Goal: Task Accomplishment & Management: Complete application form

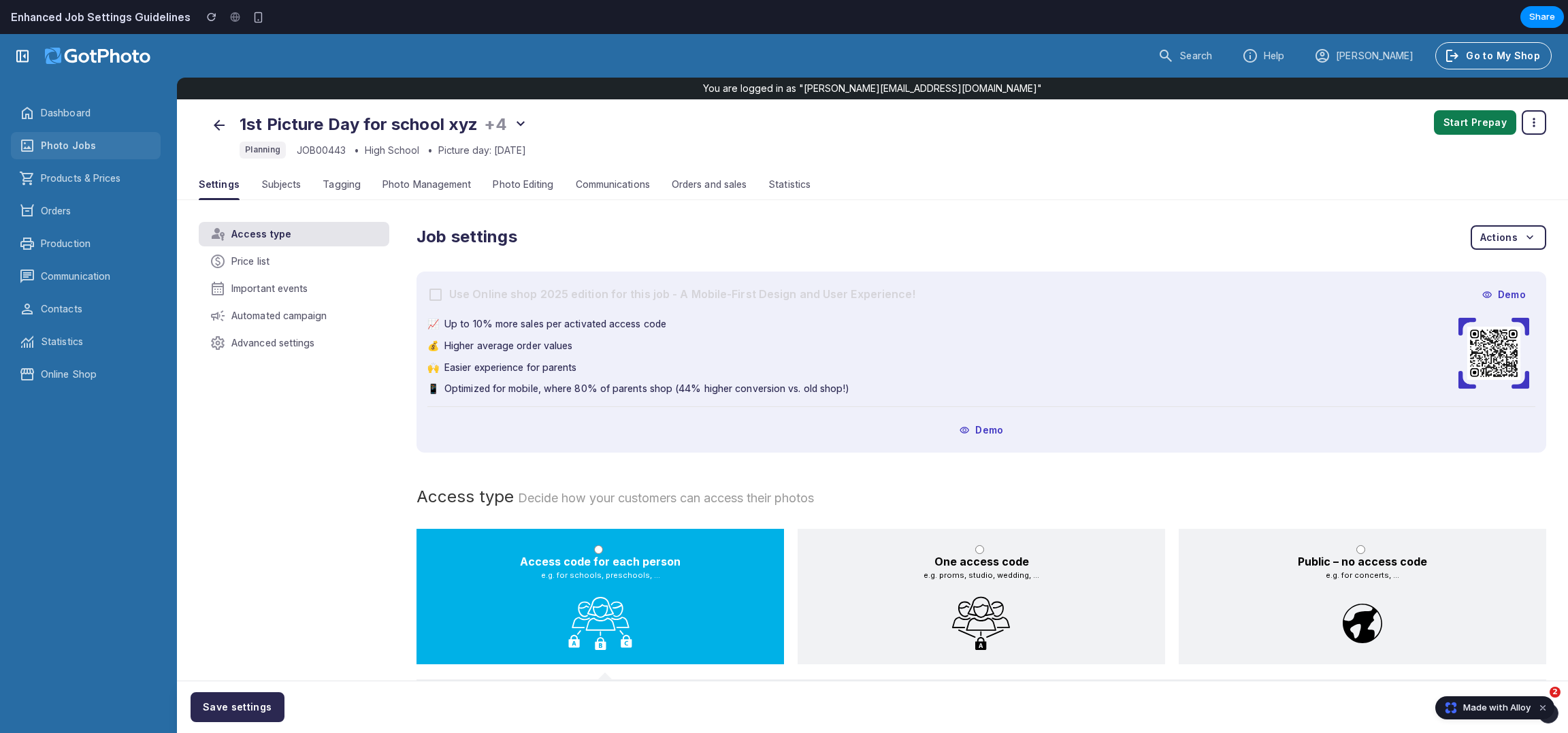
click at [515, 292] on label "Use Online shop 2025 edition for this job - A Mobile-First Design and User Expe…" at bounding box center [671, 294] width 489 height 17
click at [474, 319] on span "Up to 10% more sales per activated access code" at bounding box center [555, 324] width 222 height 14
click at [524, 177] on div "Photo Editing" at bounding box center [522, 185] width 60 height 30
click at [492, 122] on span "+4" at bounding box center [495, 124] width 23 height 20
click at [516, 126] on icon "button" at bounding box center [520, 123] width 17 height 17
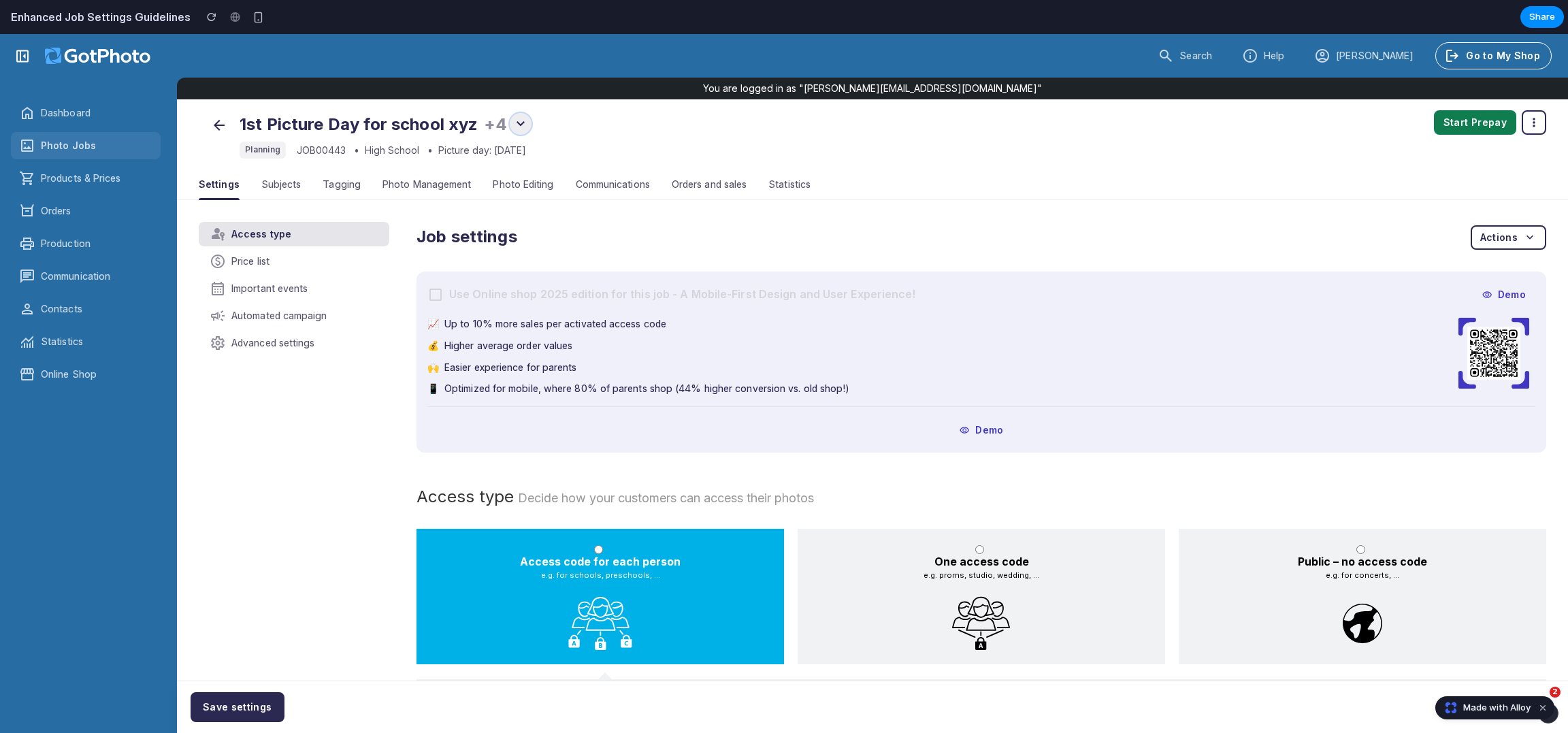
click at [517, 131] on icon "button" at bounding box center [520, 123] width 17 height 17
click at [69, 120] on span "Dashboard" at bounding box center [65, 114] width 49 height 14
click at [143, 11] on h2 "Enhanced Job Settings Guidelines" at bounding box center [98, 17] width 185 height 17
click at [231, 21] on div at bounding box center [234, 17] width 21 height 21
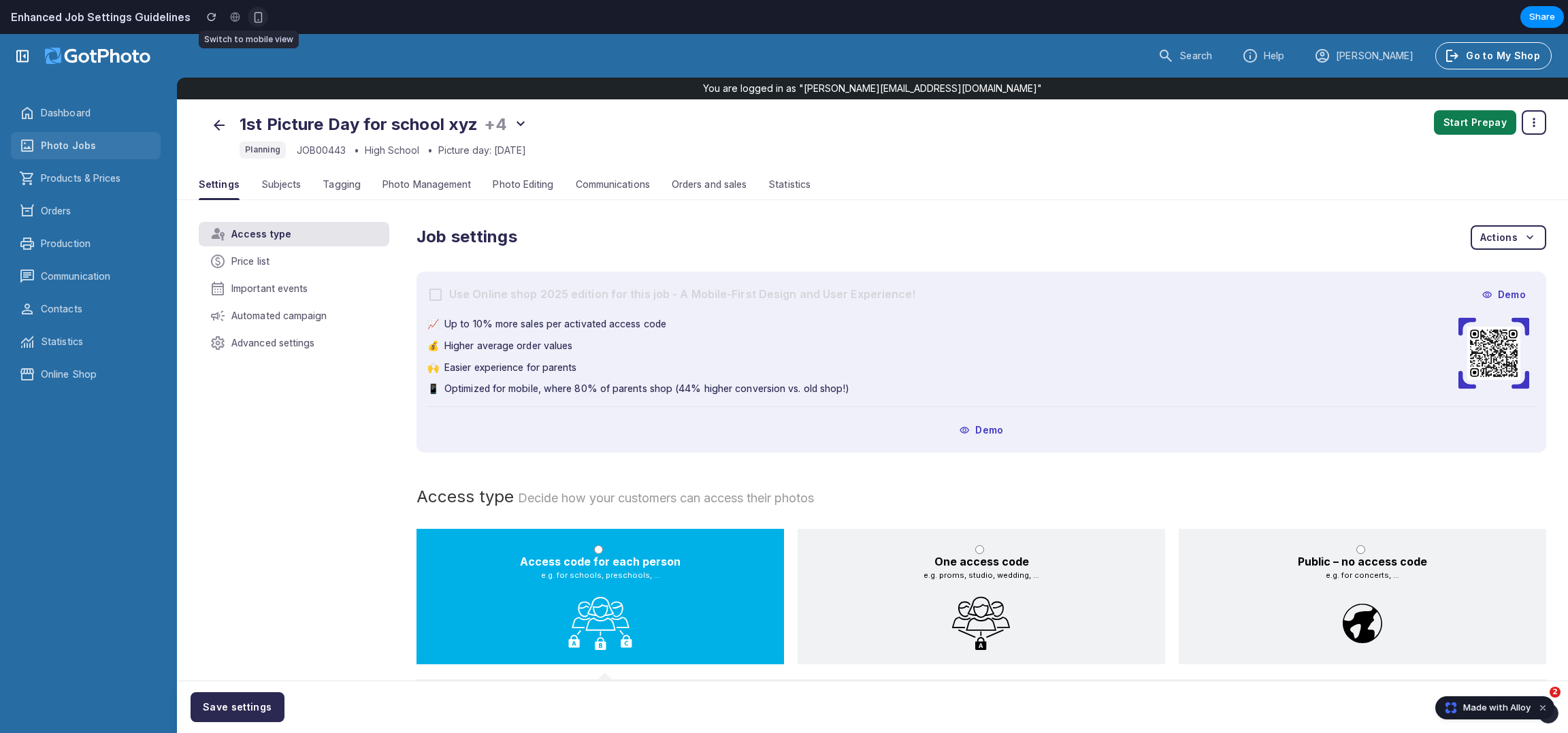
click at [253, 21] on div "button" at bounding box center [259, 18] width 12 height 12
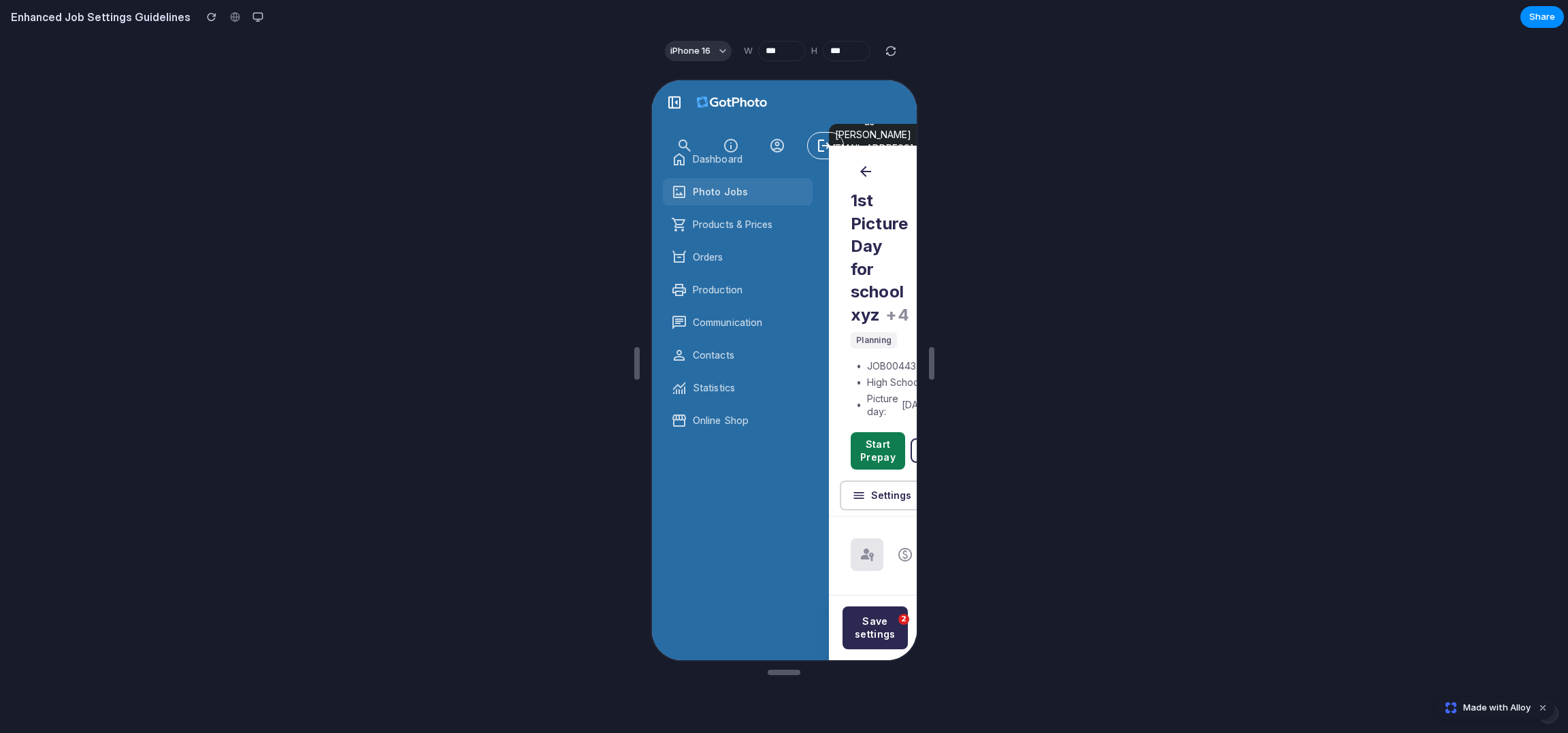
click at [224, 20] on div at bounding box center [234, 17] width 21 height 21
click at [207, 19] on div "button" at bounding box center [212, 17] width 10 height 10
click at [141, 19] on h2 "Enhanced Job Settings Guidelines" at bounding box center [98, 17] width 185 height 17
click at [253, 20] on div "button" at bounding box center [258, 17] width 11 height 11
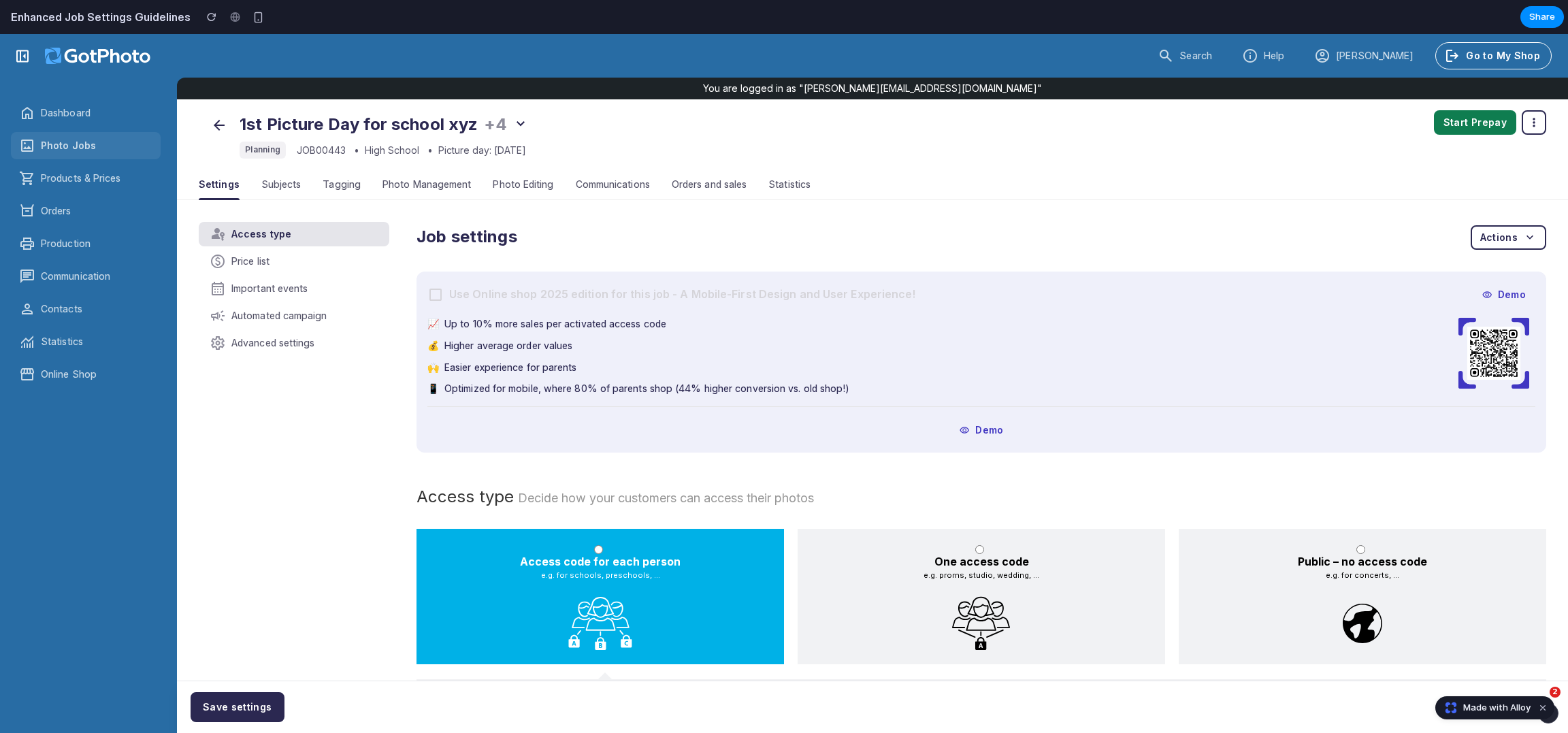
click at [758, 96] on div "You are logged in as "[PERSON_NAME][EMAIL_ADDRESS][DOMAIN_NAME]"" at bounding box center [872, 89] width 1391 height 22
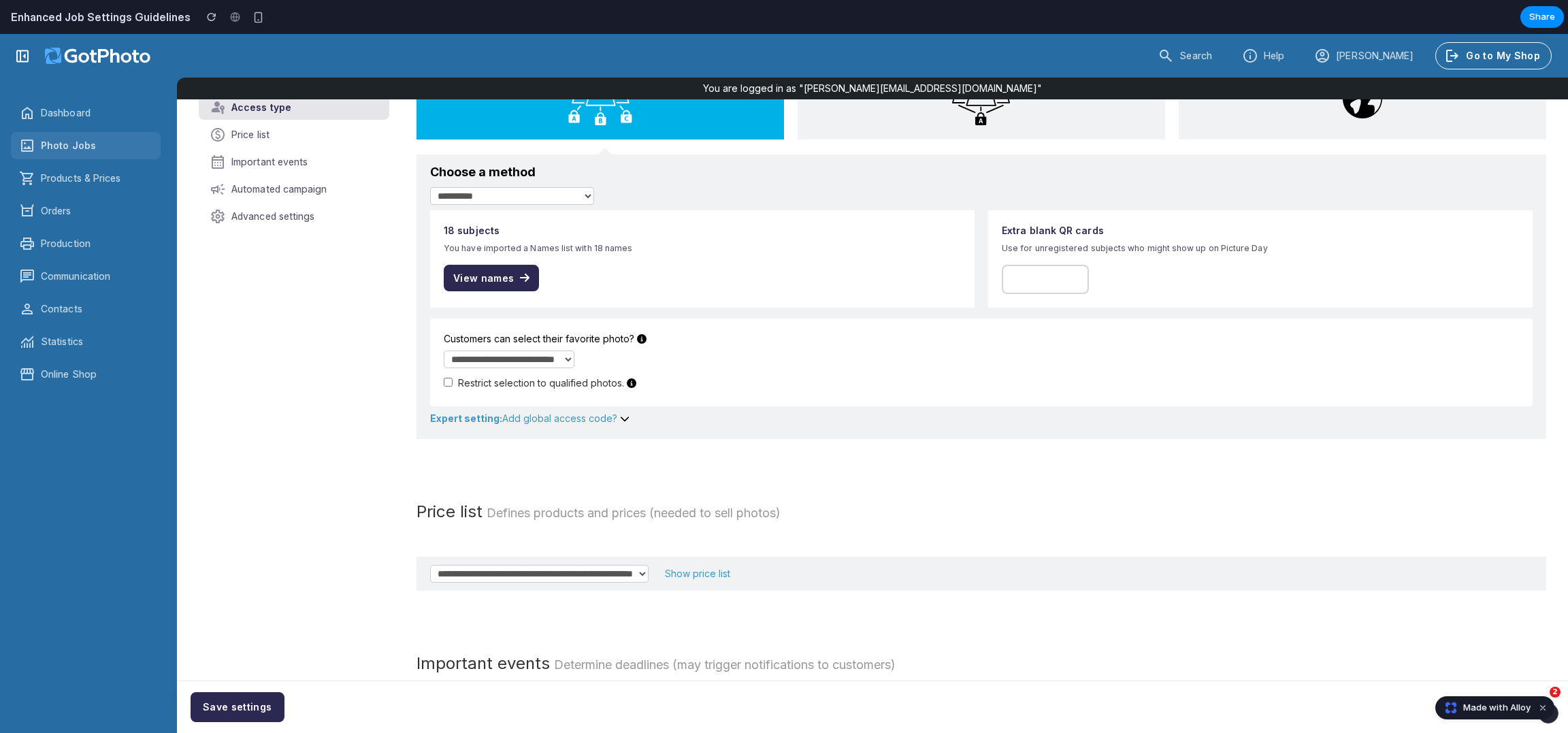
click at [578, 316] on div "**********" at bounding box center [981, 308] width 1103 height 196
click at [531, 290] on link "View names" at bounding box center [491, 277] width 95 height 26
click at [510, 213] on div "18 subjects You have imported a Names list with 18 names View names" at bounding box center [702, 258] width 544 height 98
click at [502, 200] on select "**********" at bounding box center [512, 196] width 164 height 18
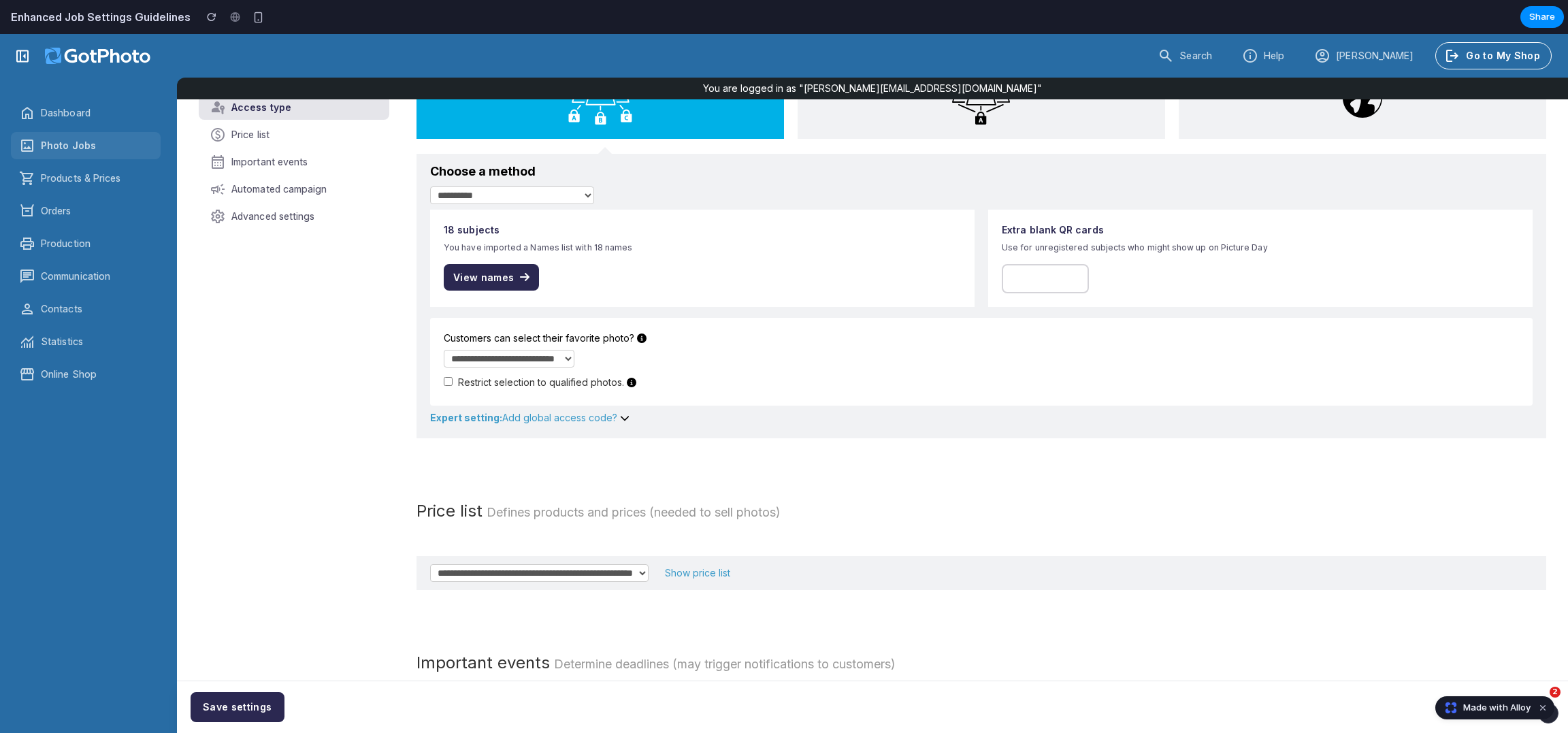
select select "**********"
click at [431, 187] on select "**********" at bounding box center [512, 196] width 164 height 18
click at [118, 182] on span "Products & Prices" at bounding box center [80, 179] width 80 height 14
click at [98, 218] on div "Orders" at bounding box center [86, 211] width 150 height 28
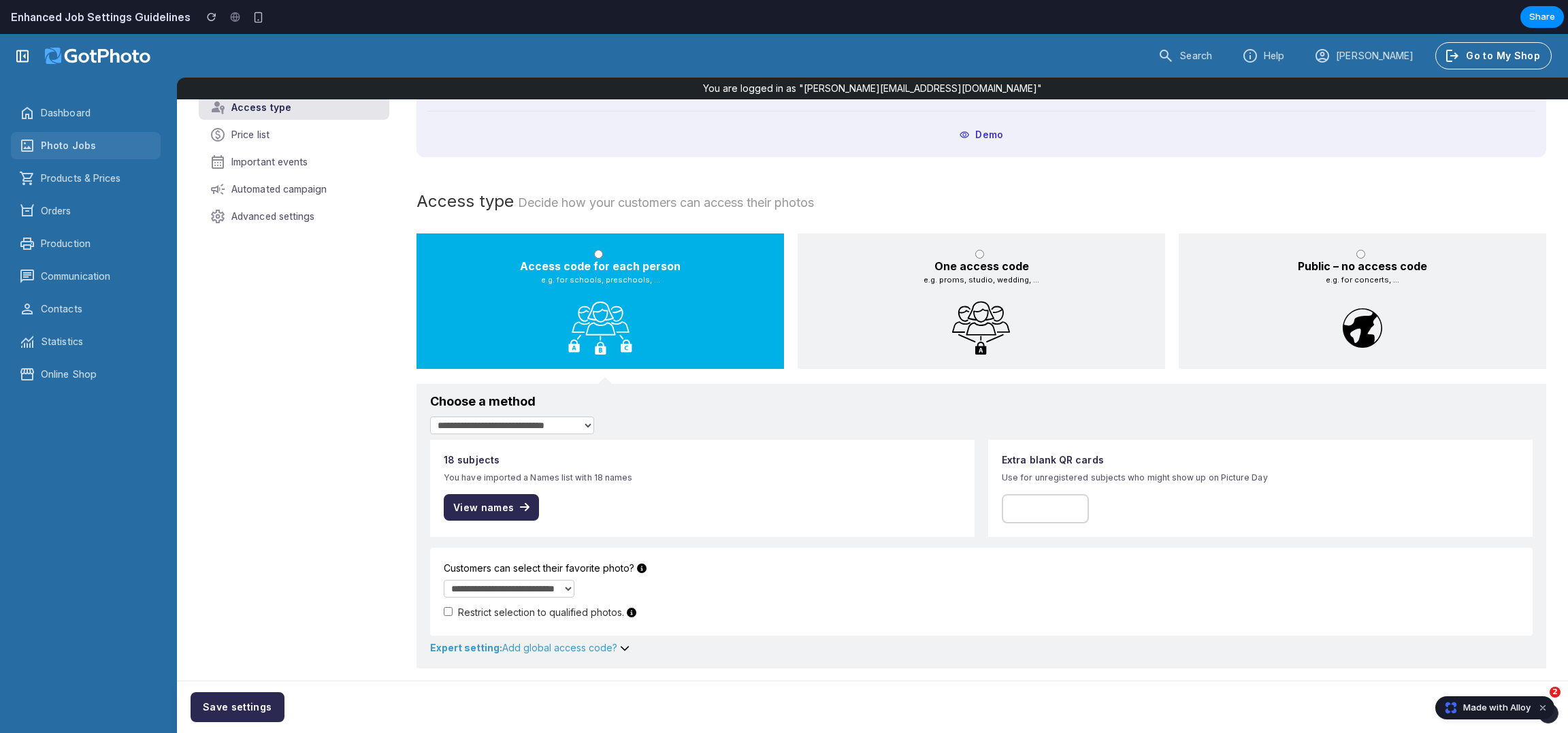
scroll to position [0, 0]
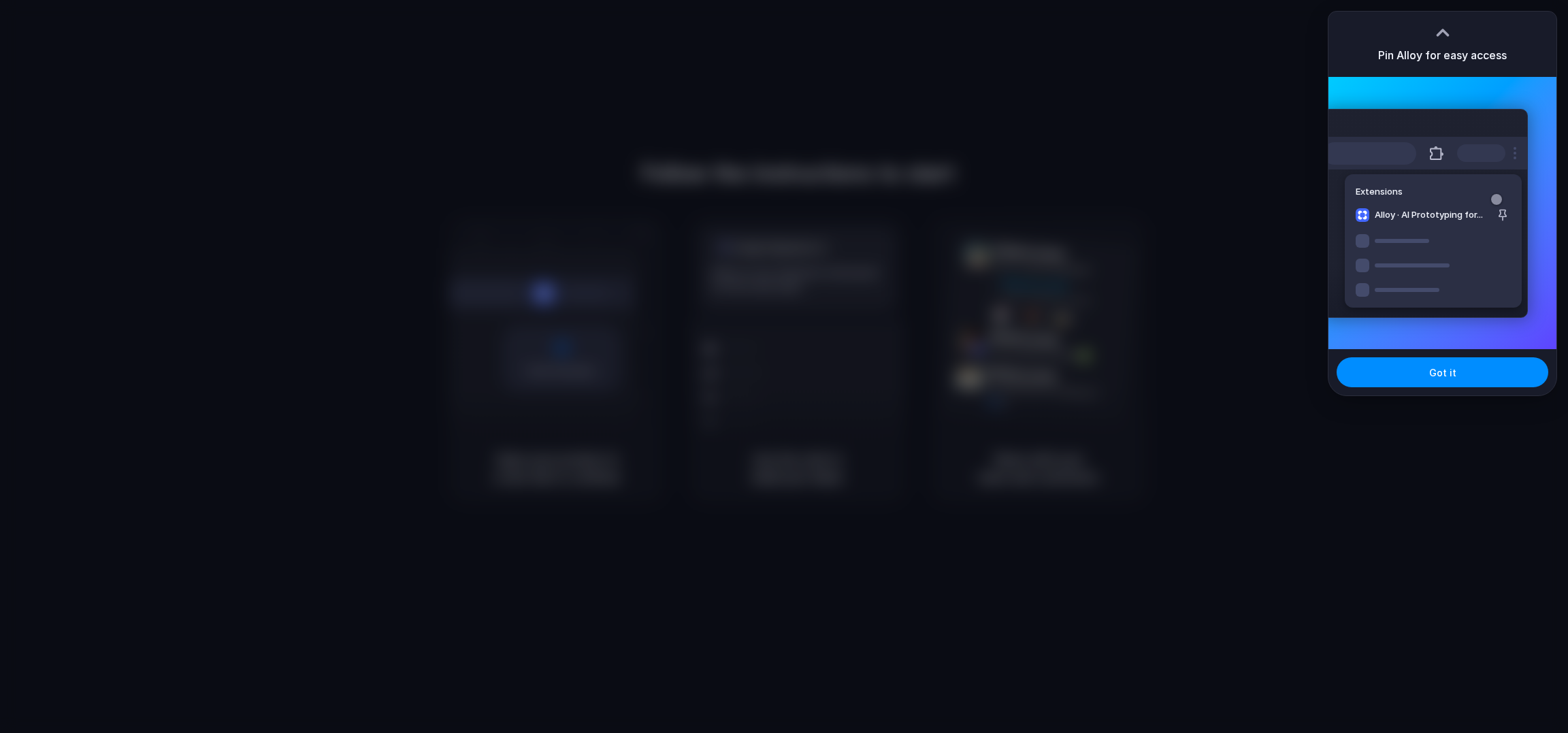
click at [1447, 29] on div at bounding box center [1443, 33] width 21 height 21
